Goal: Information Seeking & Learning: Learn about a topic

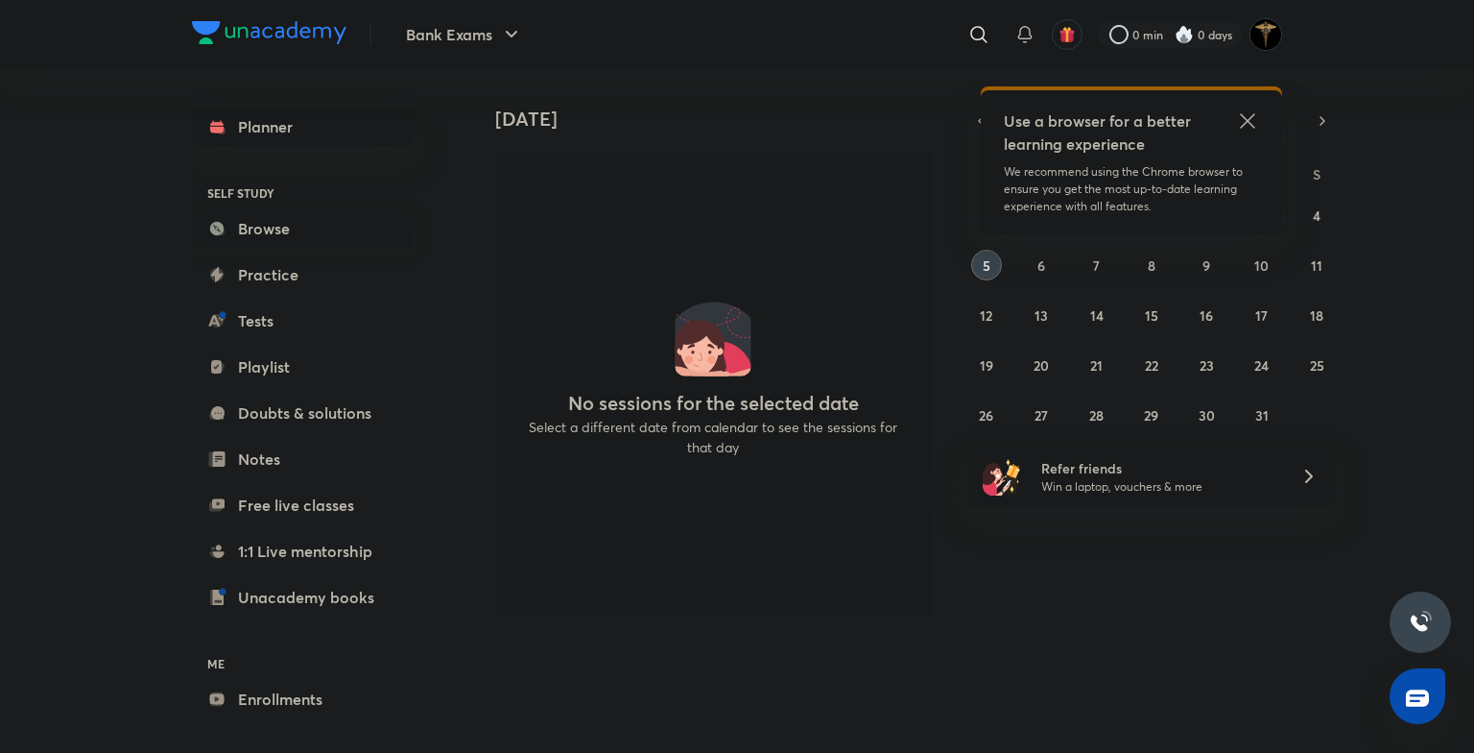
click at [239, 211] on link "Browse" at bounding box center [303, 228] width 223 height 38
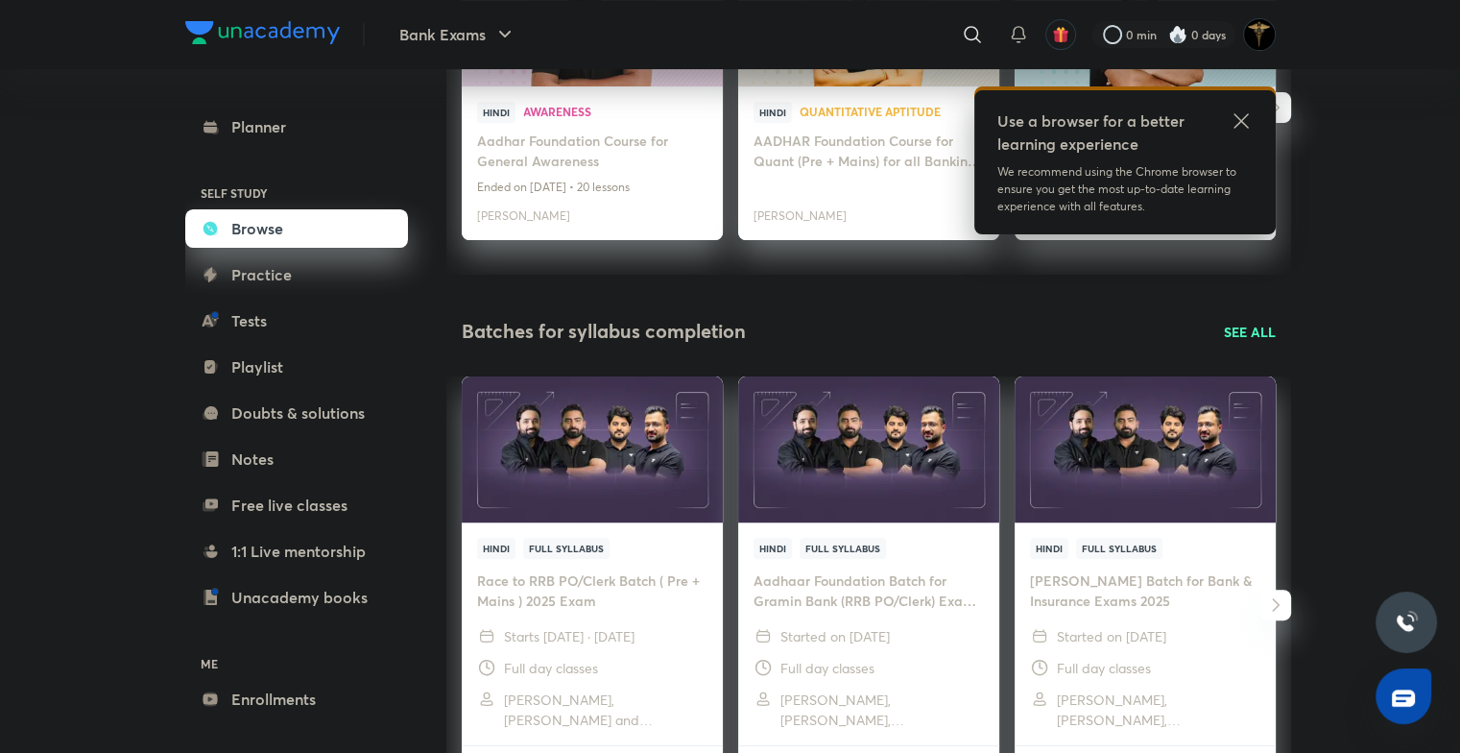
scroll to position [409, 0]
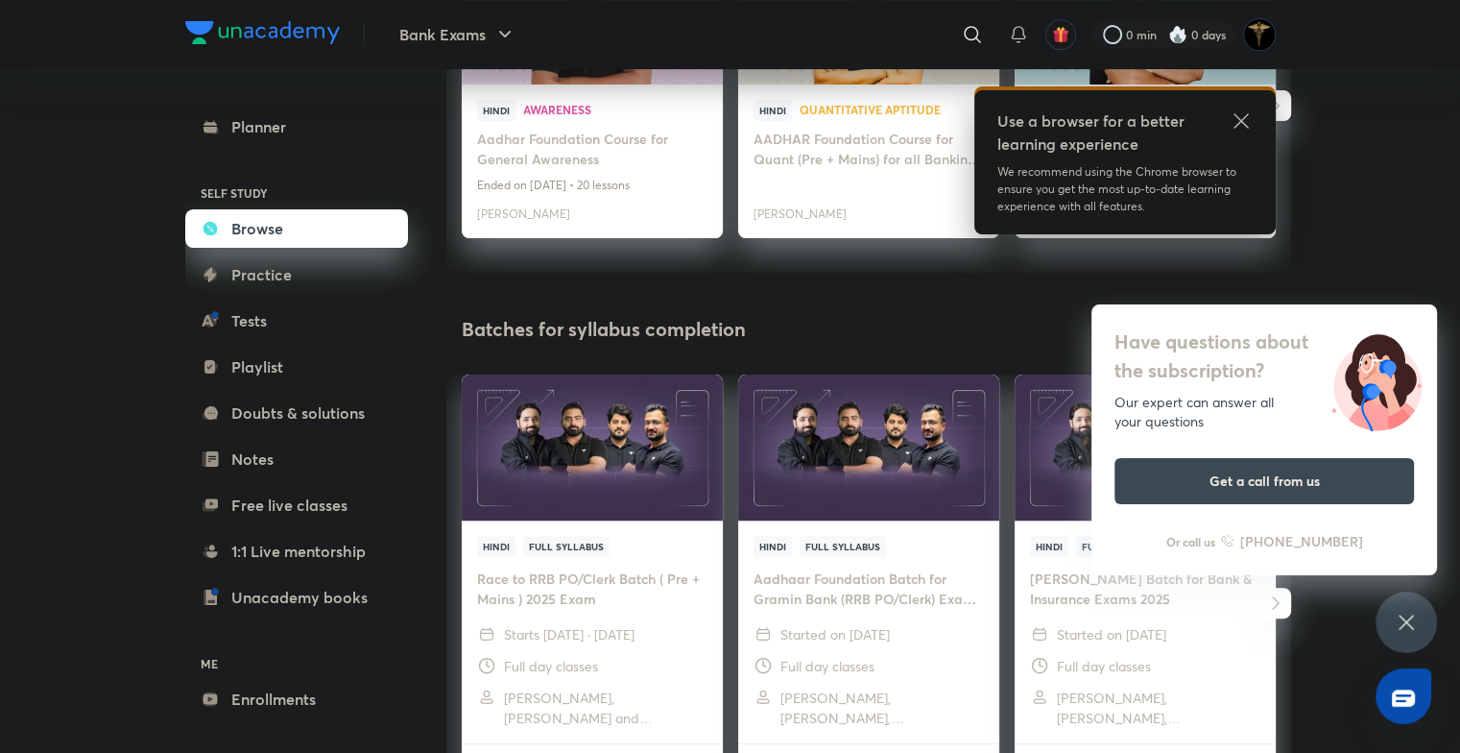
click at [1402, 621] on icon at bounding box center [1406, 621] width 23 height 23
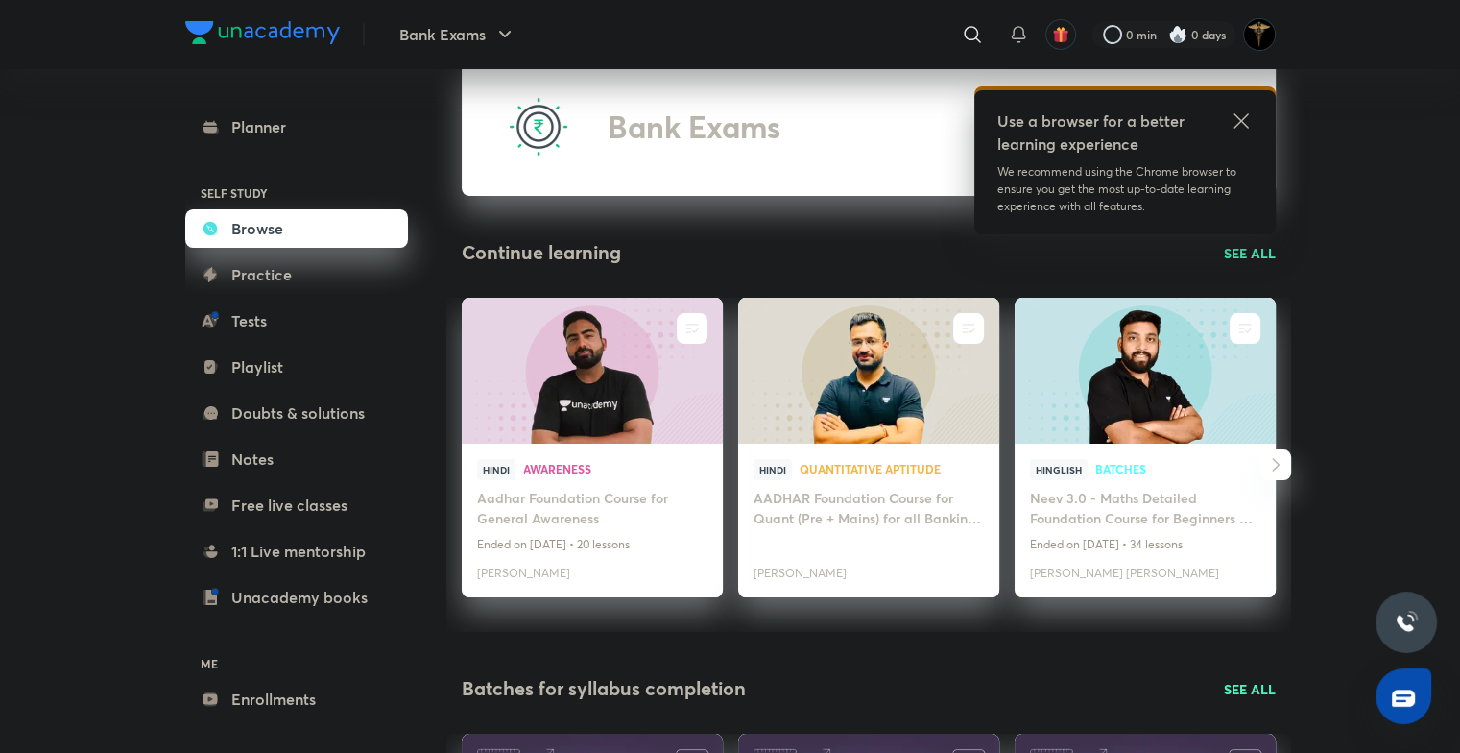
scroll to position [0, 0]
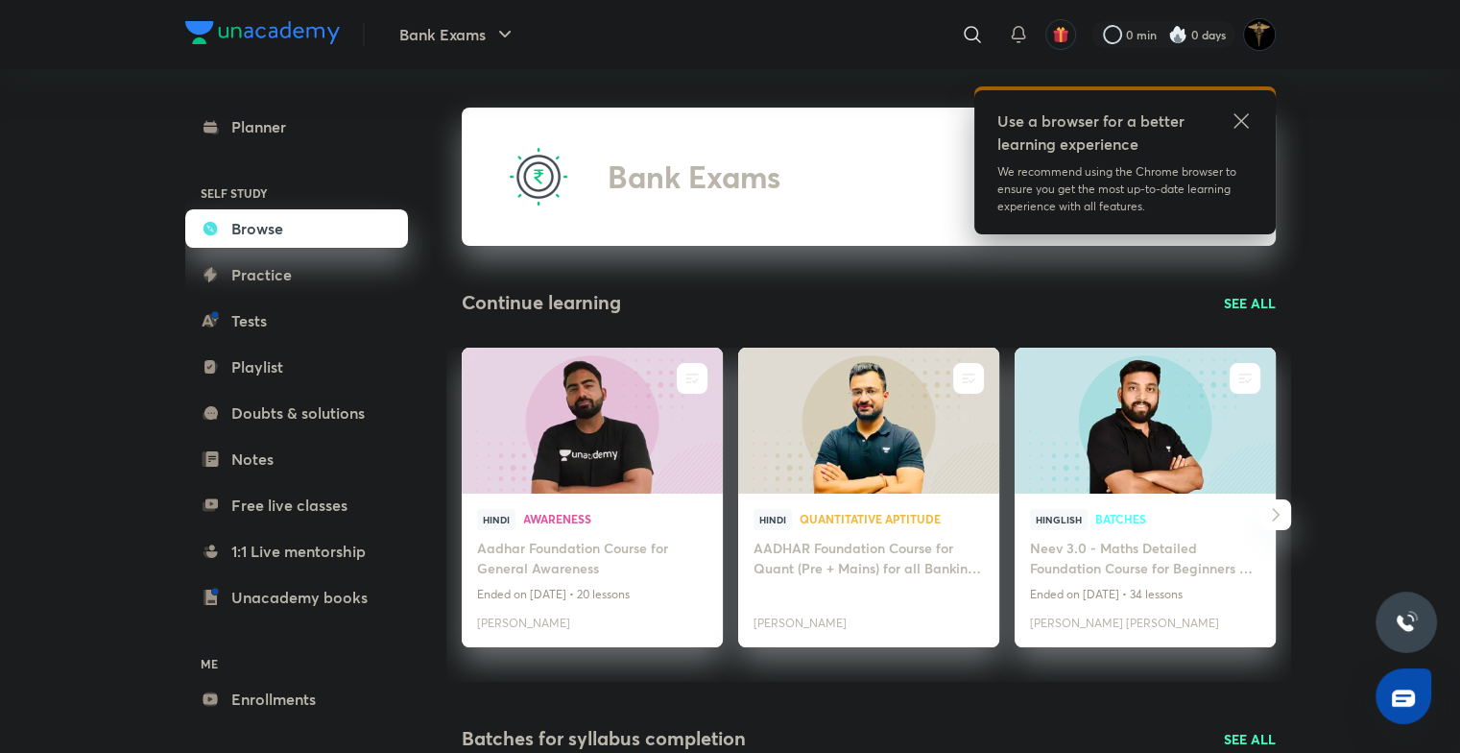
click at [1240, 120] on icon at bounding box center [1240, 120] width 14 height 14
